Goal: Obtain resource: Download file/media

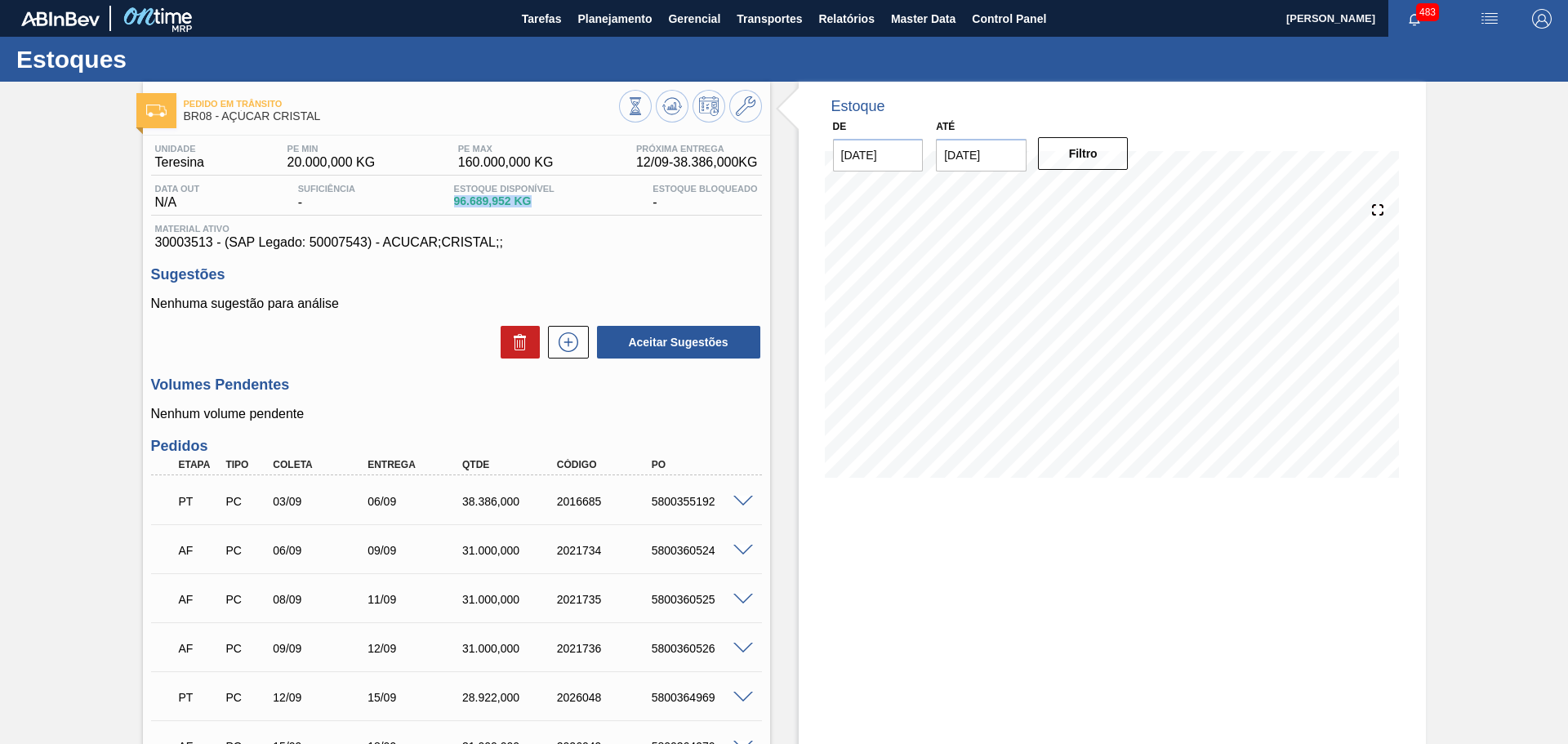
drag, startPoint x: 451, startPoint y: 201, endPoint x: 533, endPoint y: 200, distance: 82.0
click at [533, 198] on div "Estoque Disponível 96.689,952 KG" at bounding box center [504, 197] width 109 height 26
click at [560, 224] on span "Material ativo" at bounding box center [457, 228] width 603 height 10
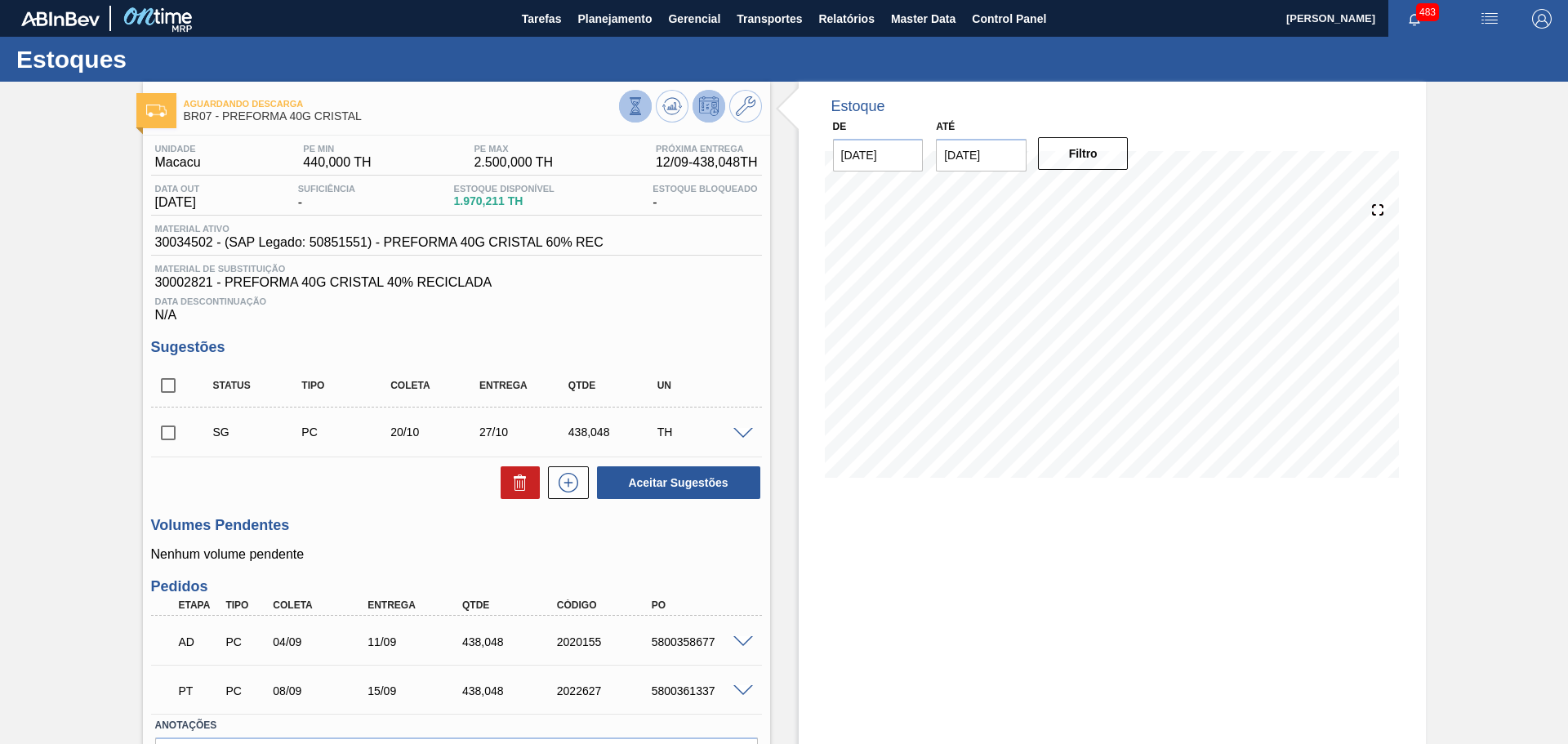
click at [639, 112] on icon at bounding box center [635, 106] width 18 height 18
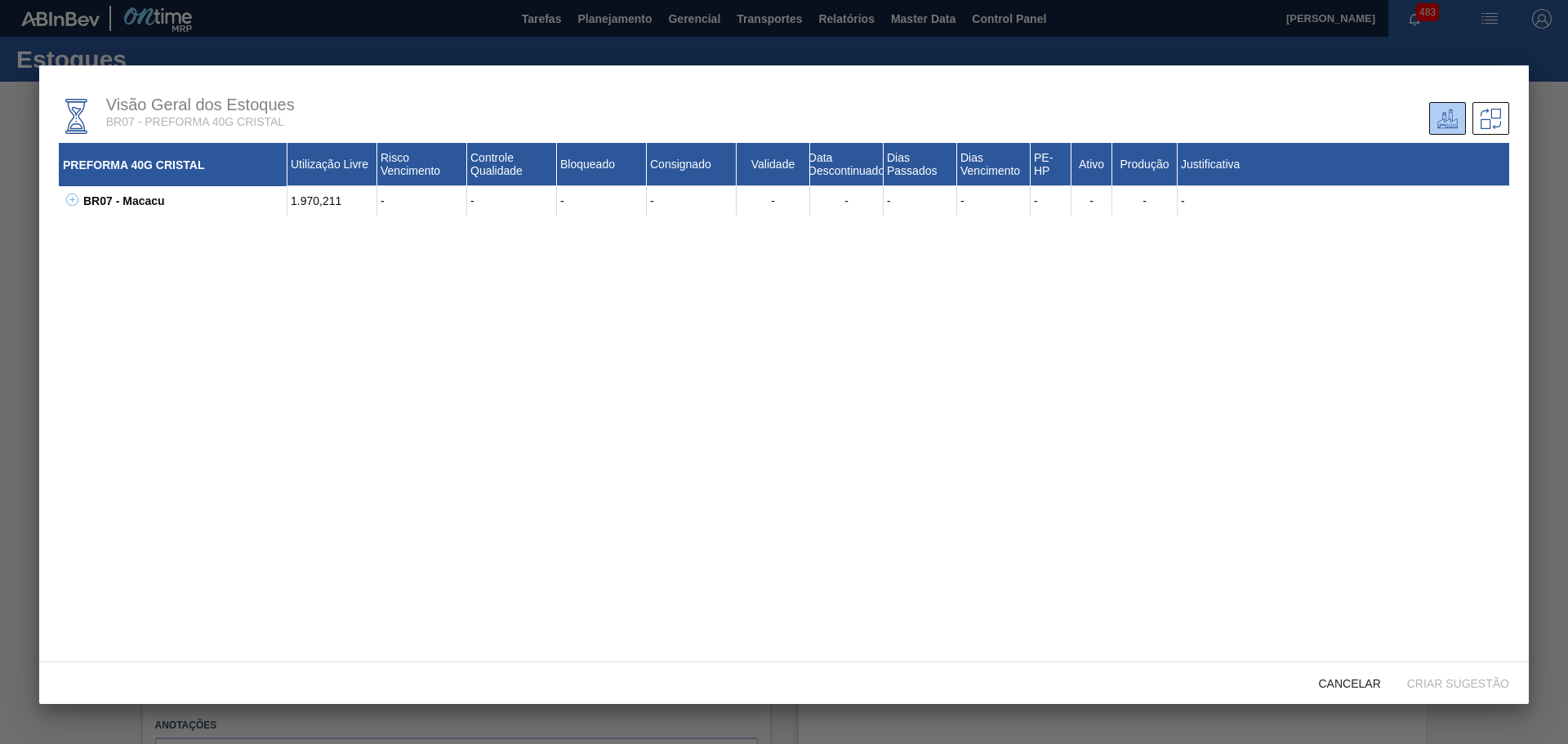
click at [71, 200] on icon at bounding box center [72, 200] width 12 height 12
click at [94, 229] on icon at bounding box center [92, 229] width 12 height 12
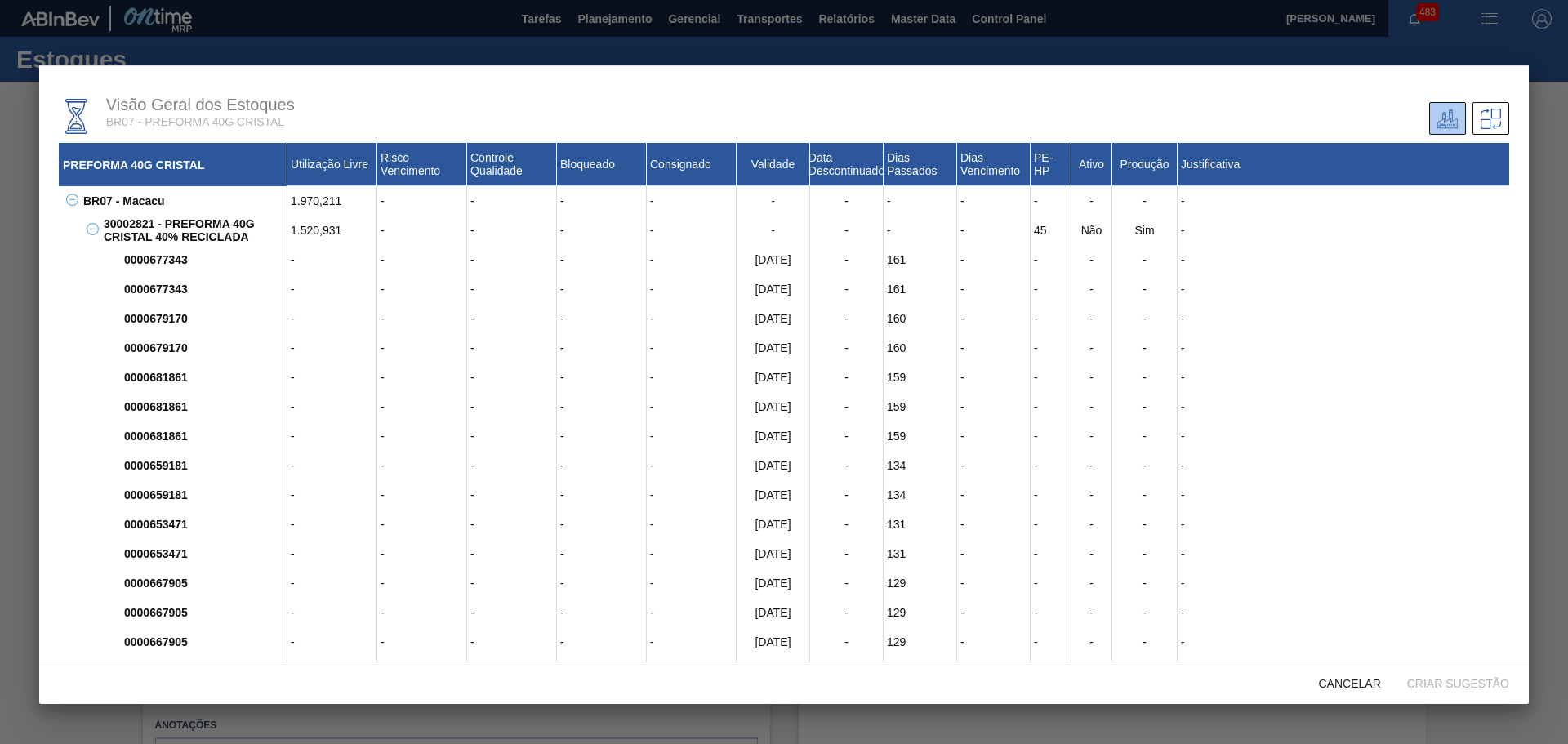
click at [95, 222] on button at bounding box center [90, 230] width 17 height 17
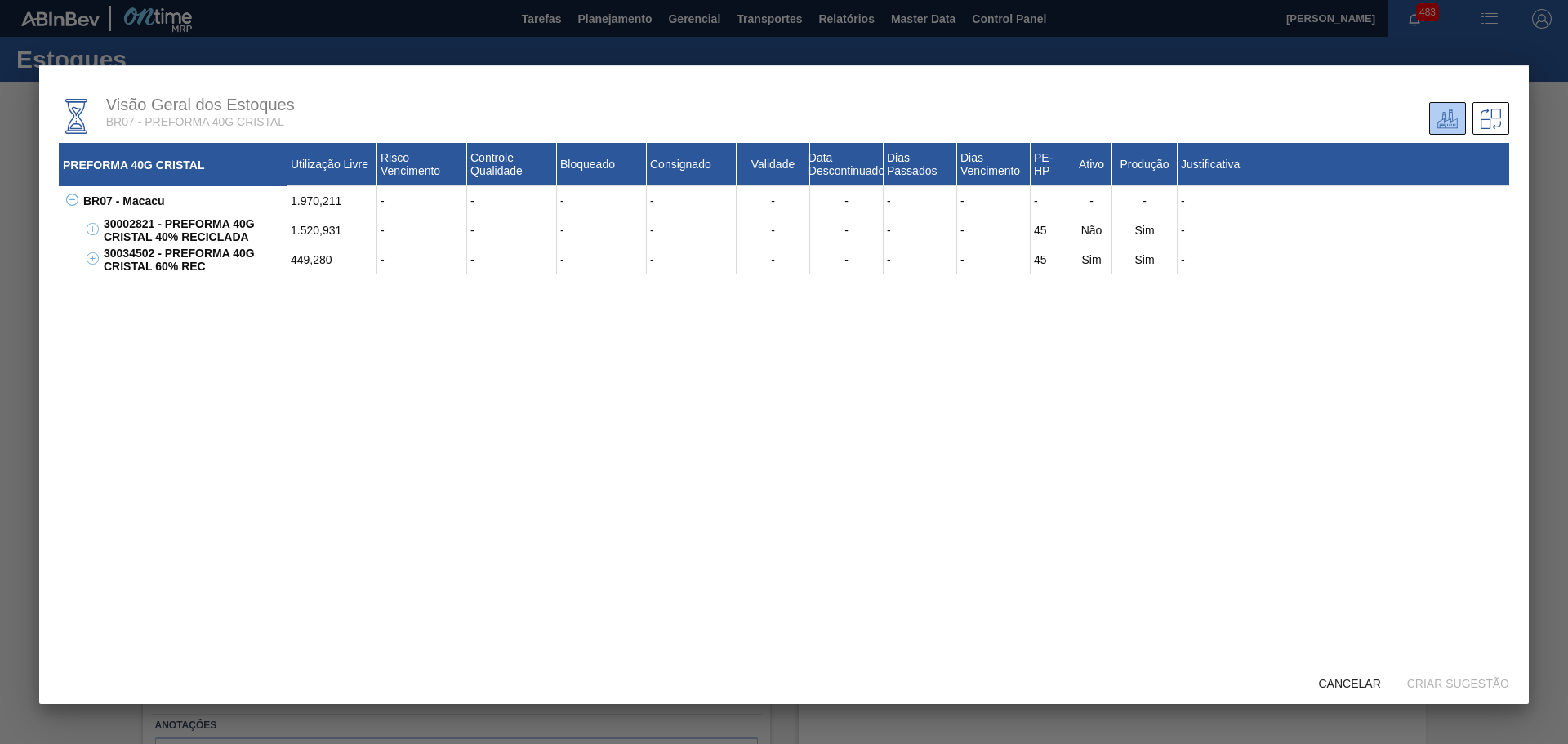
click at [90, 262] on icon at bounding box center [92, 259] width 12 height 12
click at [94, 228] on icon at bounding box center [92, 229] width 12 height 12
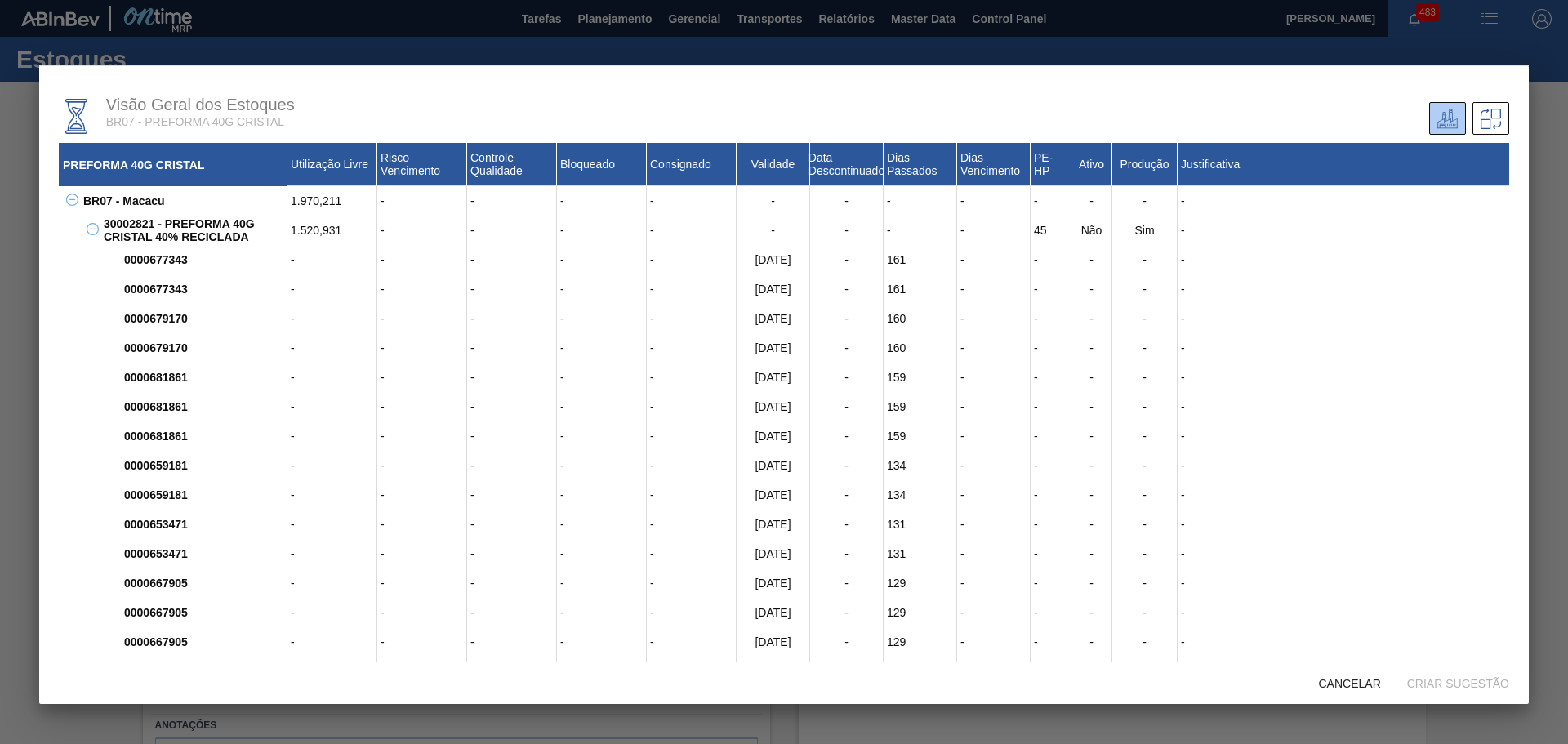
click at [94, 228] on icon at bounding box center [92, 228] width 6 height 1
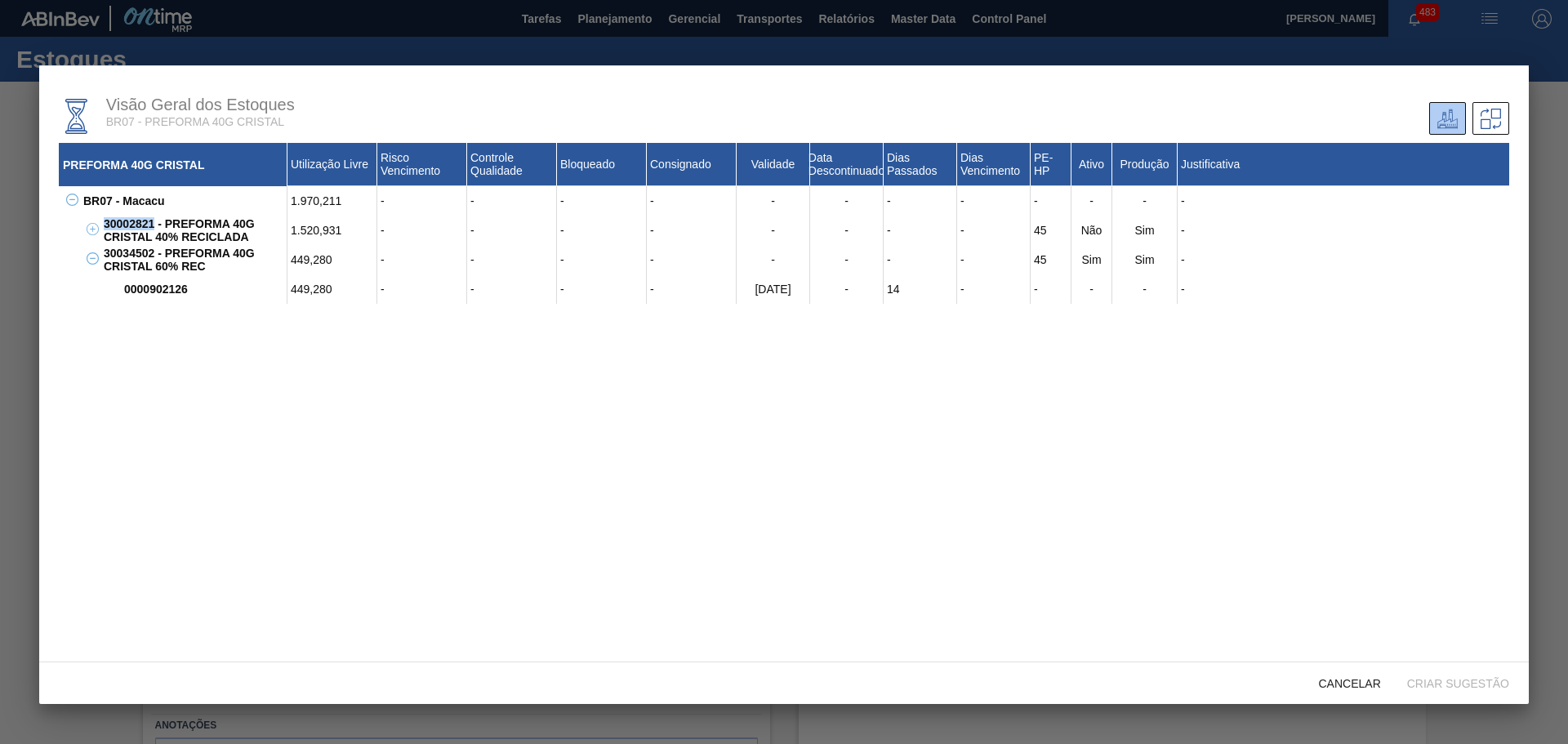
drag, startPoint x: 104, startPoint y: 223, endPoint x: 155, endPoint y: 221, distance: 51.0
click at [155, 221] on div "30002821 - PREFORMA 40G CRISTAL 40% RECICLADA" at bounding box center [193, 230] width 188 height 30
click at [891, 583] on div "PREFORMA 40G CRISTAL Utilização Livre Risco Vencimento Controle Qualidade Bloqu…" at bounding box center [784, 404] width 1450 height 523
click at [95, 232] on icon at bounding box center [92, 229] width 12 height 12
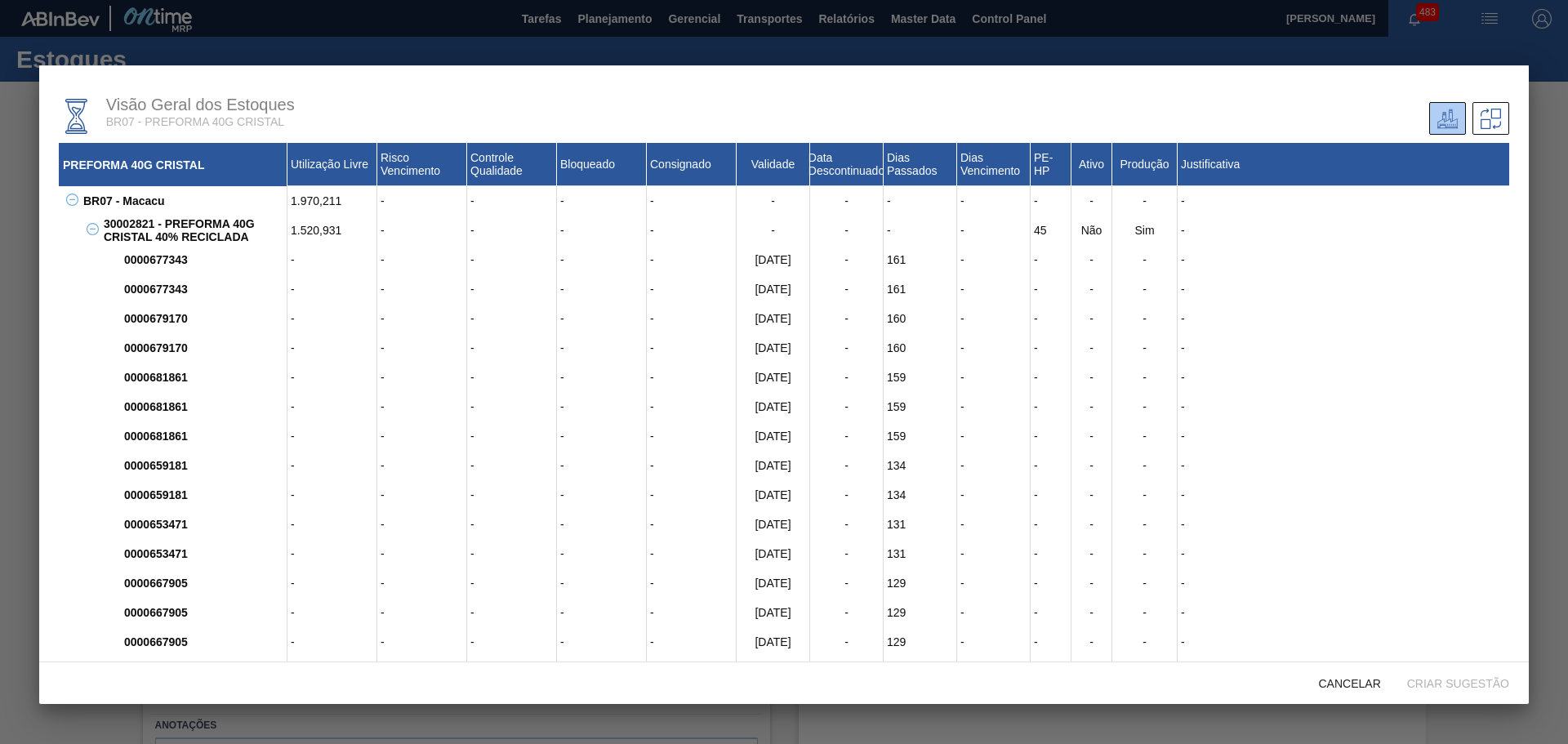
click at [95, 225] on icon at bounding box center [92, 229] width 12 height 12
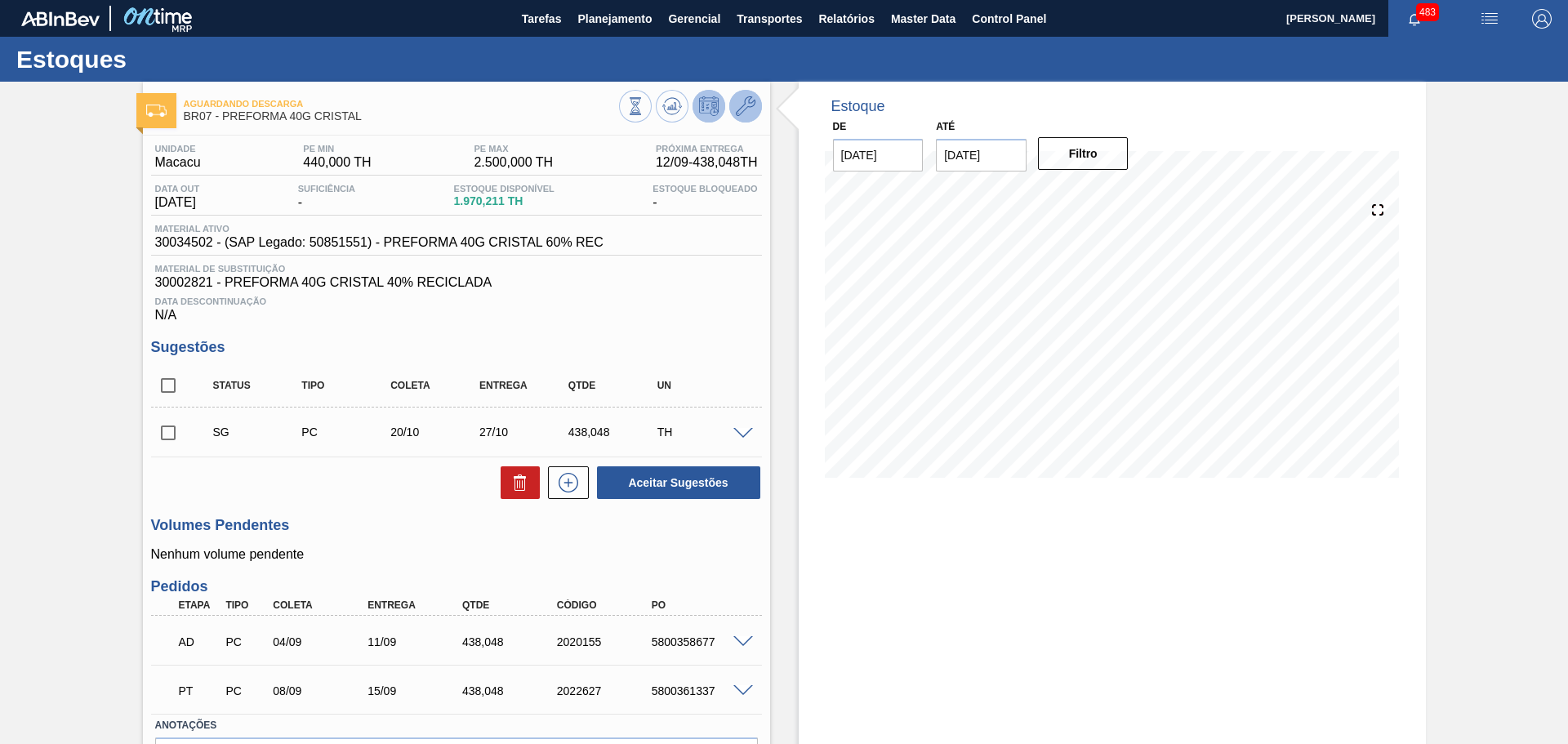
click at [748, 108] on icon at bounding box center [745, 106] width 19 height 19
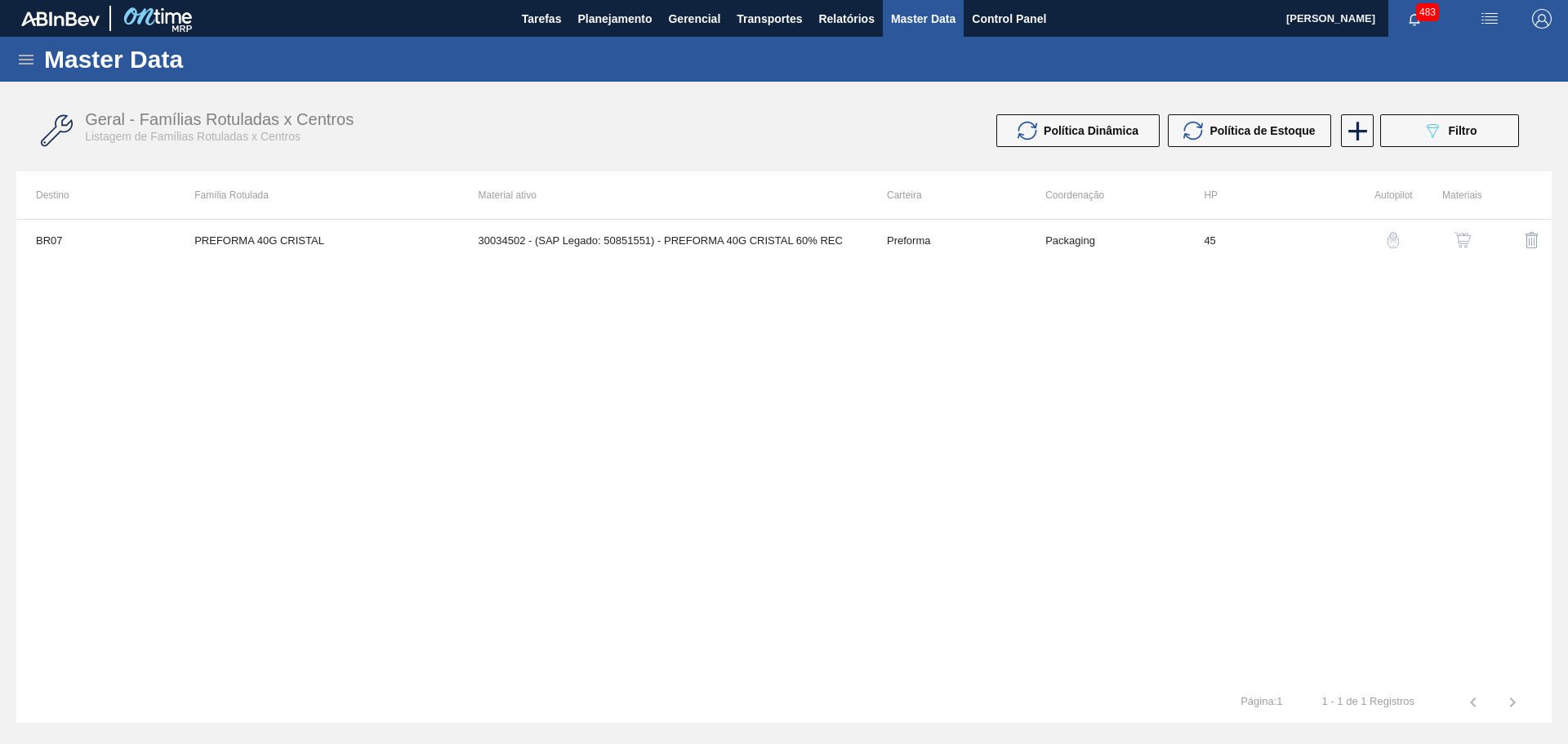
click at [1466, 239] on img "button" at bounding box center [1463, 240] width 17 height 17
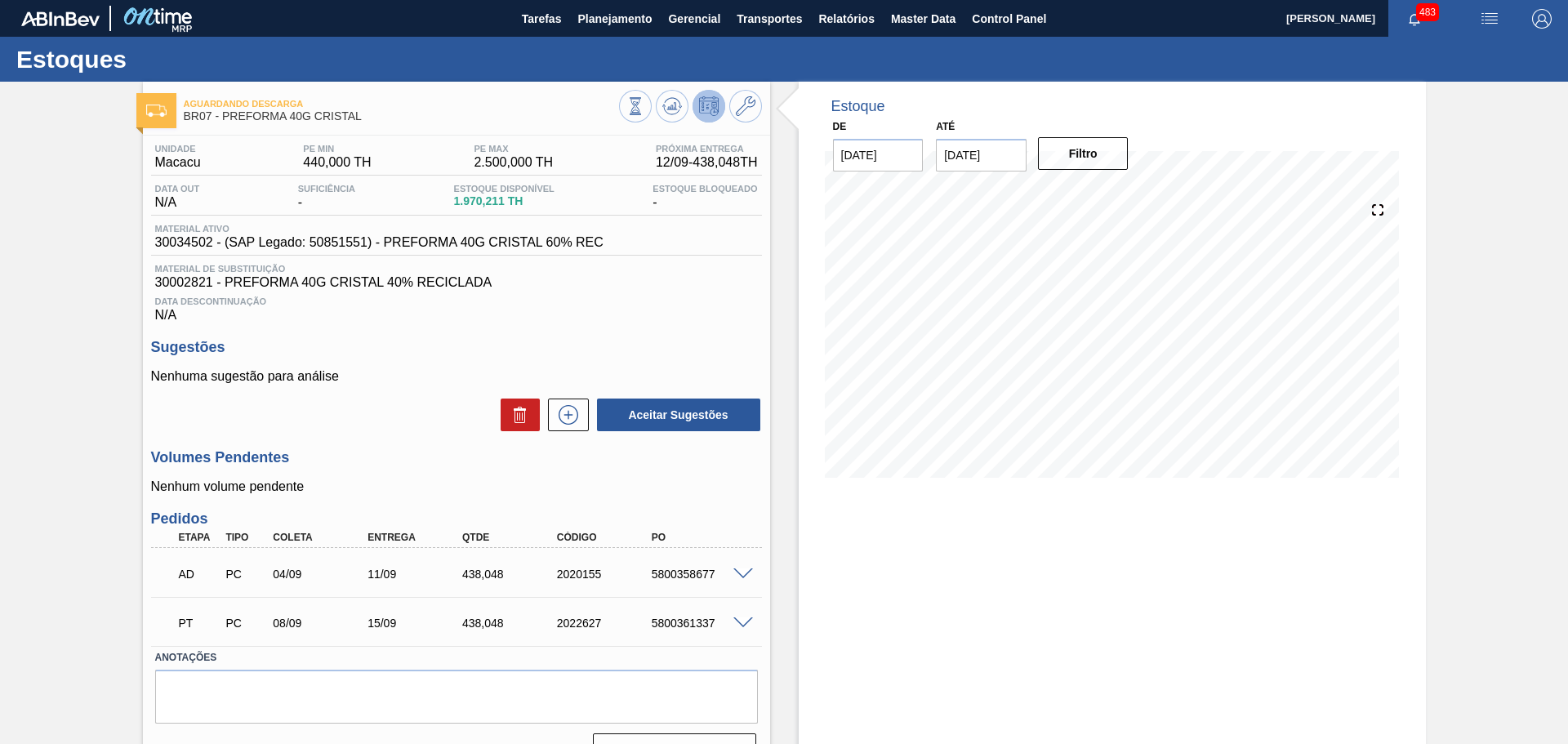
click at [64, 227] on div "Aguardando Descarga BR07 - PREFORMA 40G CRISTAL Unidade Macacu PE MIN 440,000 T…" at bounding box center [784, 430] width 1568 height 698
drag, startPoint x: 452, startPoint y: 200, endPoint x: 528, endPoint y: 200, distance: 76.0
click at [528, 200] on span "1.970,211 TH" at bounding box center [504, 201] width 100 height 12
click at [506, 200] on span "1.970,211 TH" at bounding box center [504, 201] width 100 height 12
click at [745, 98] on icon at bounding box center [745, 106] width 19 height 19
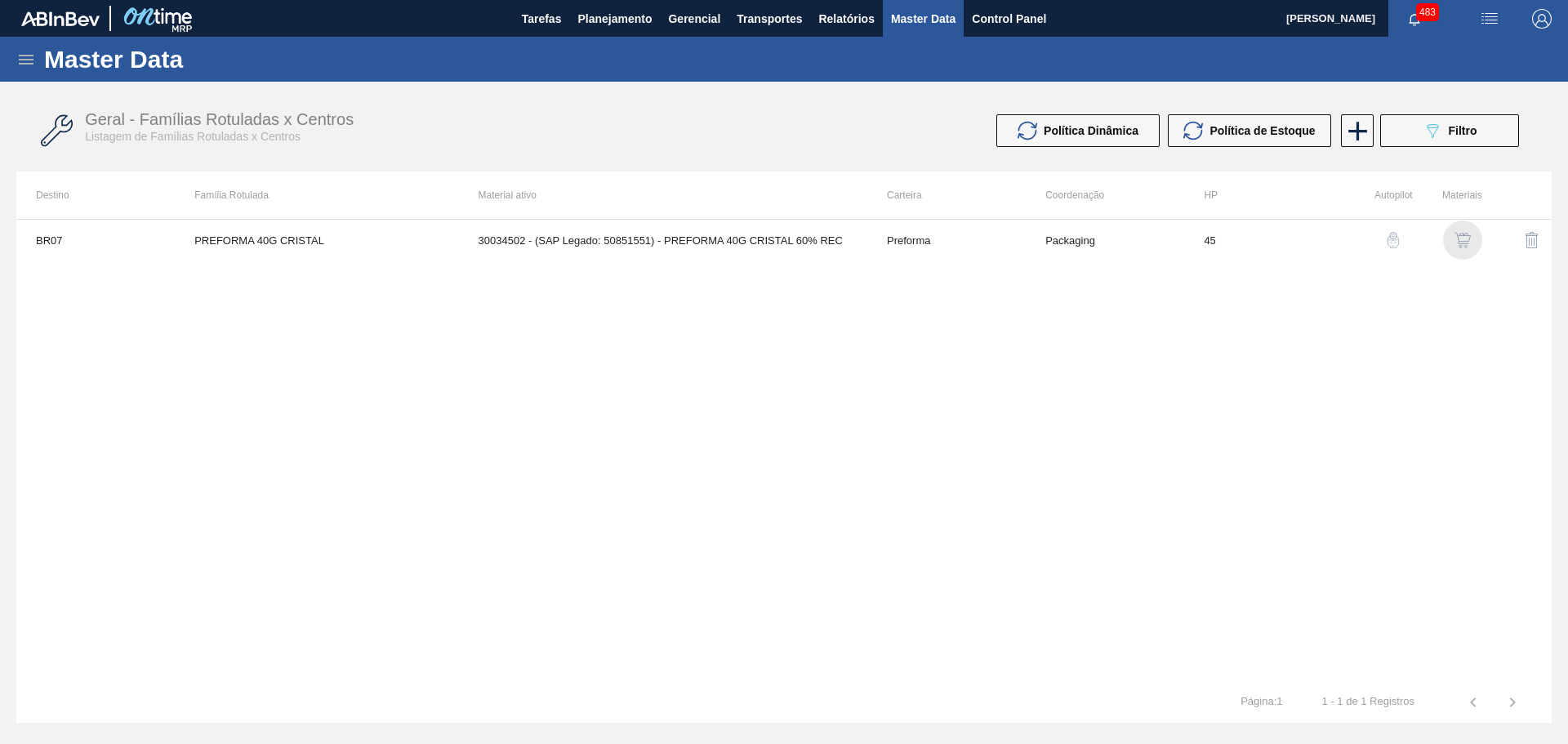
click at [1461, 245] on img "button" at bounding box center [1463, 240] width 17 height 17
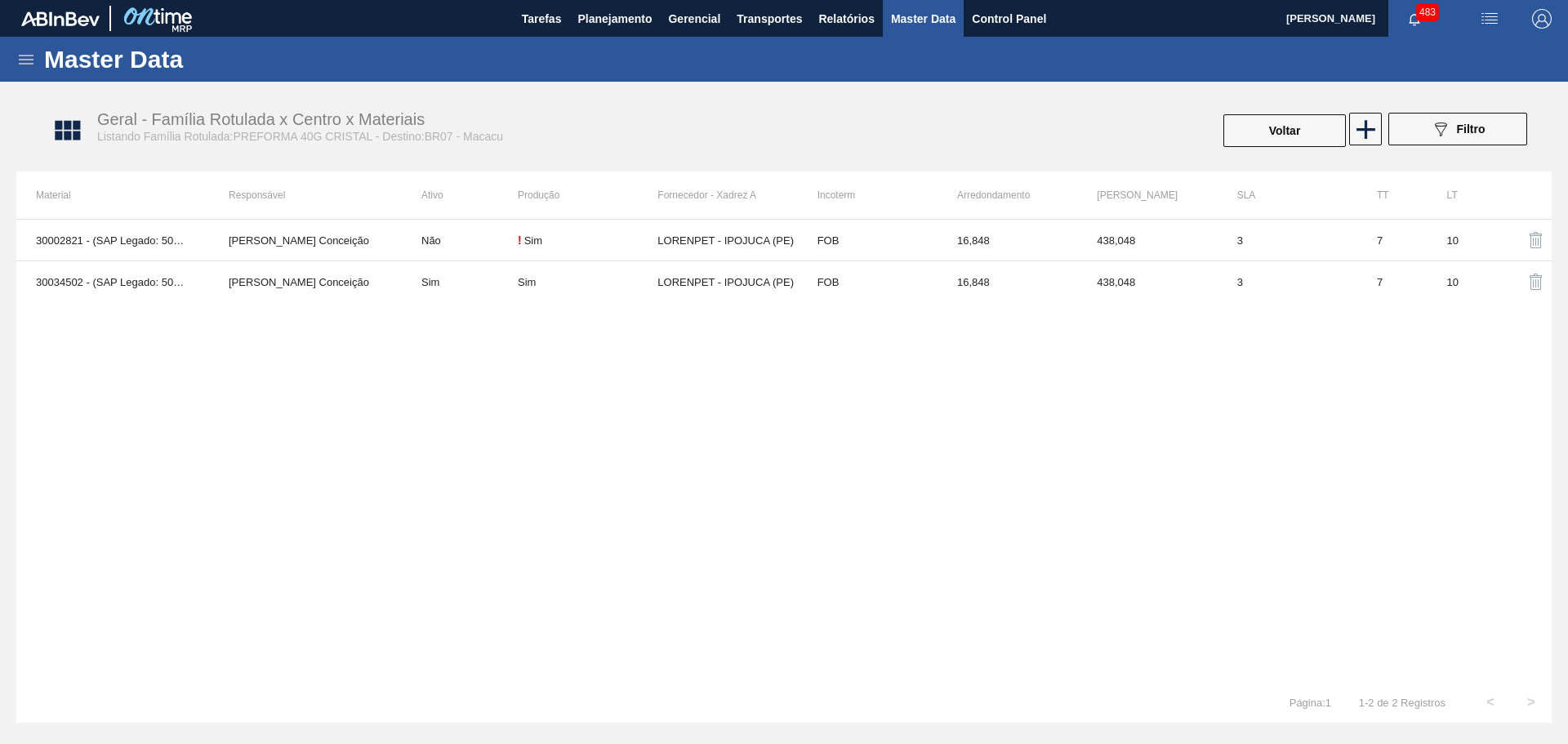
click at [303, 408] on div "30002821 - (SAP Legado: 50445614) - PREFORMA 40G CRISTAL 40% RECICLADA Aline Ap…" at bounding box center [784, 450] width 1536 height 463
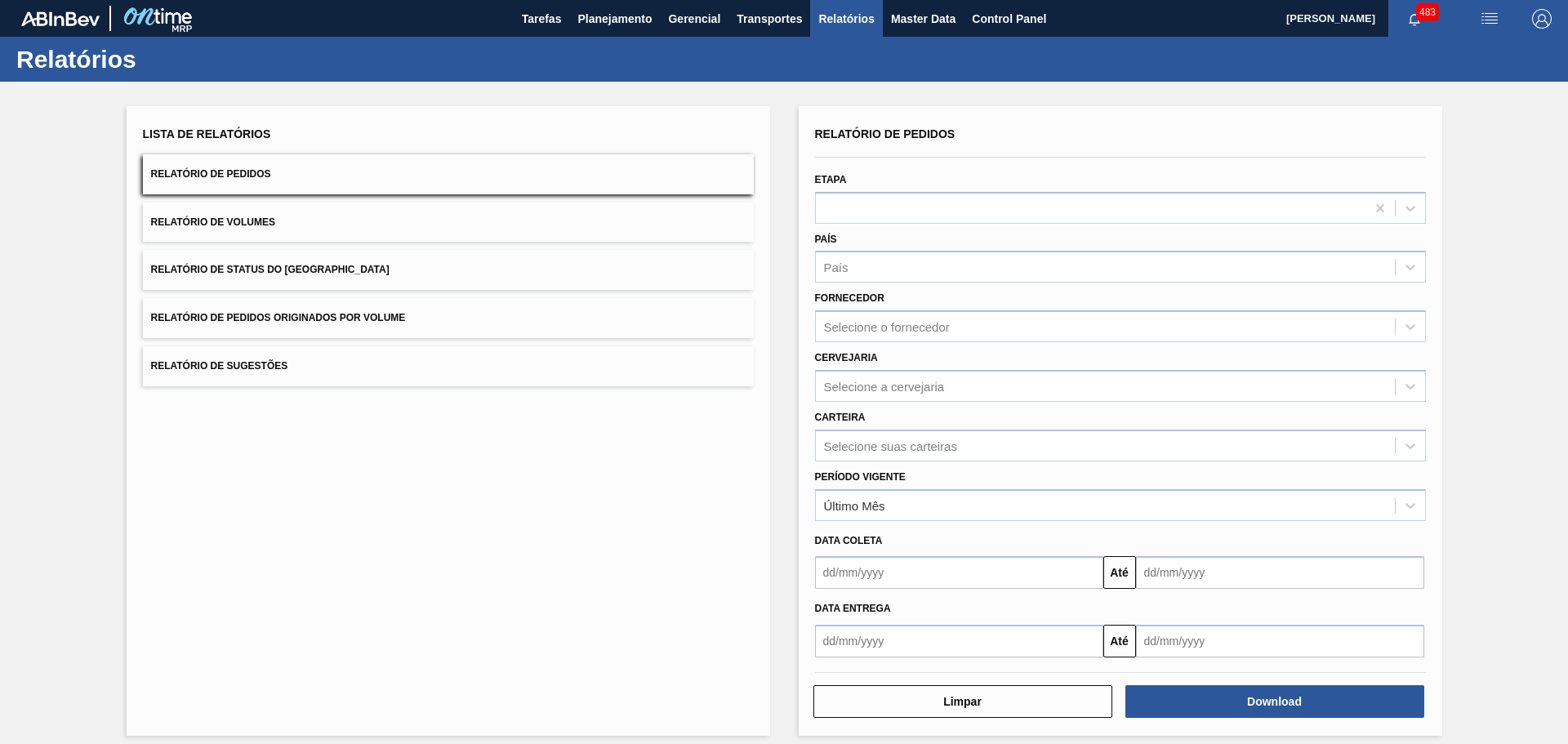
click at [365, 273] on button "Relatório de Status do Estoque" at bounding box center [448, 270] width 611 height 40
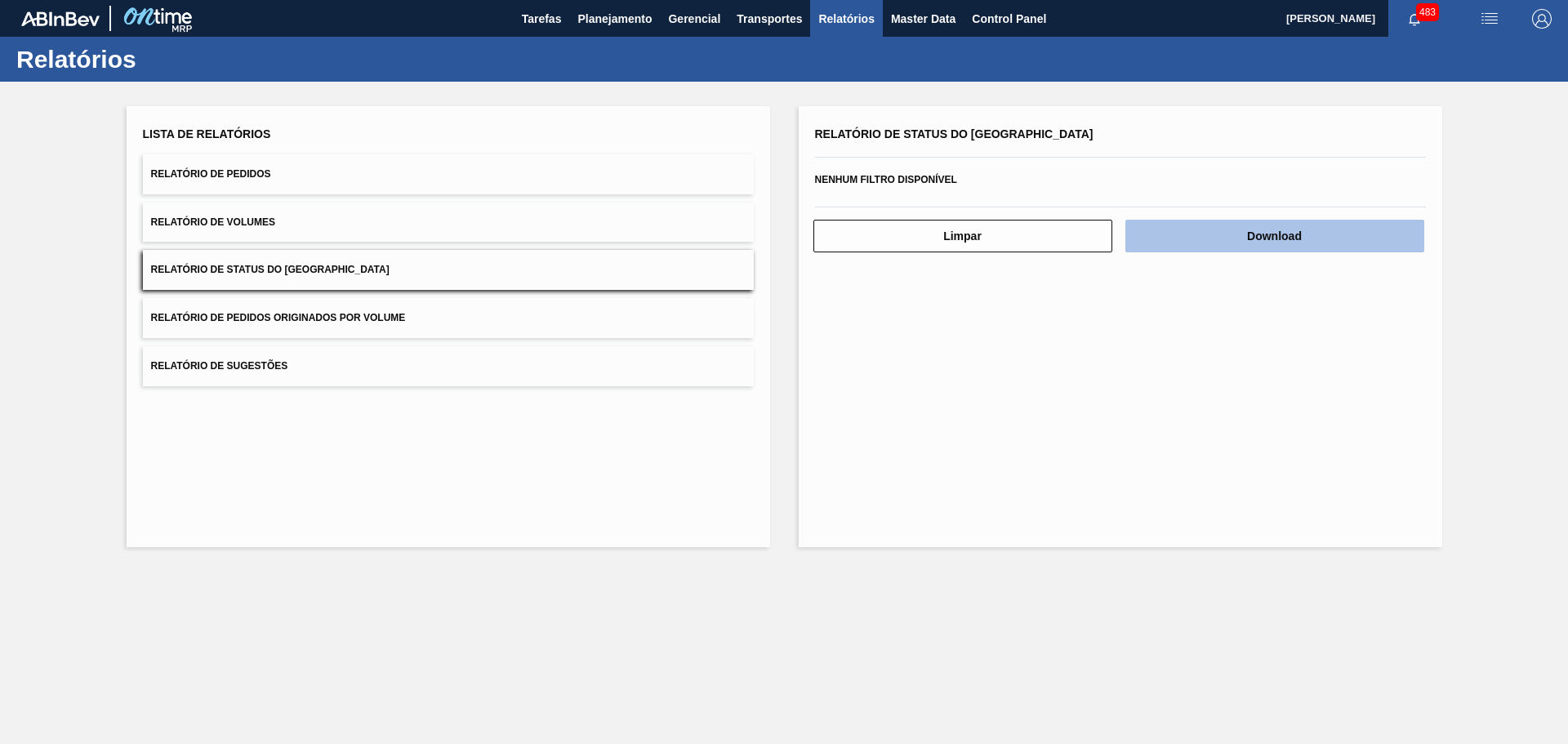
click at [1246, 240] on button "Download" at bounding box center [1274, 235] width 299 height 32
drag, startPoint x: 572, startPoint y: 439, endPoint x: 591, endPoint y: -54, distance: 493.4
